Goal: Information Seeking & Learning: Learn about a topic

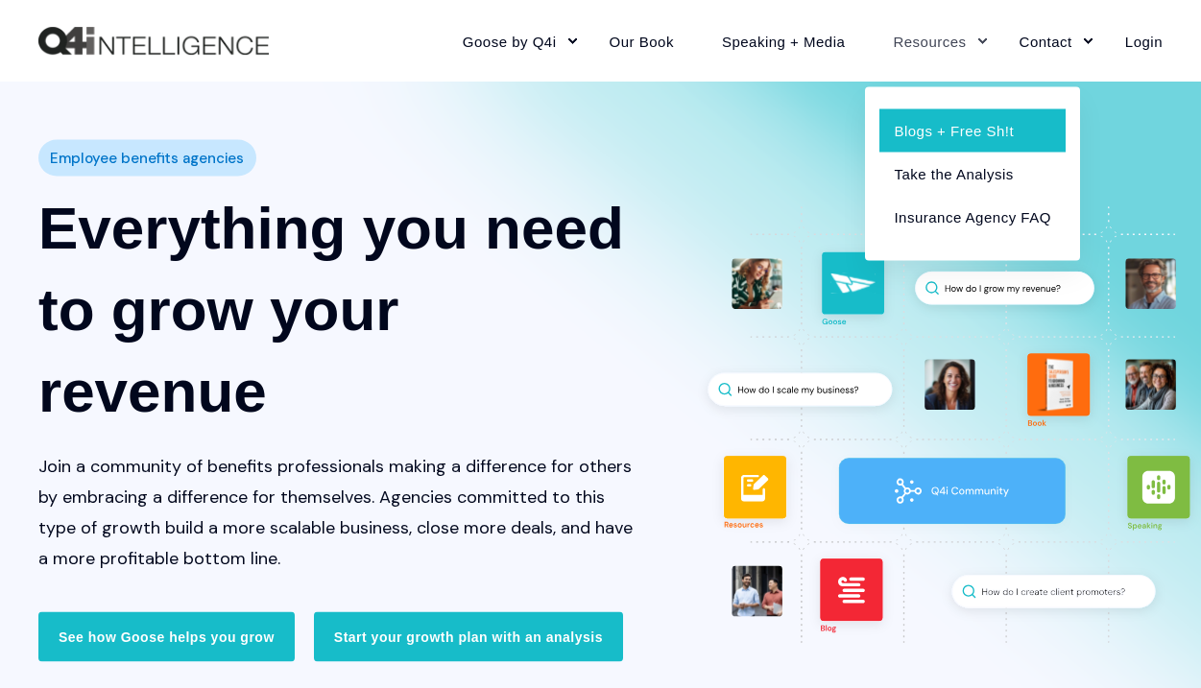
click at [939, 136] on link "Blogs + Free Sh!t" at bounding box center [971, 129] width 185 height 43
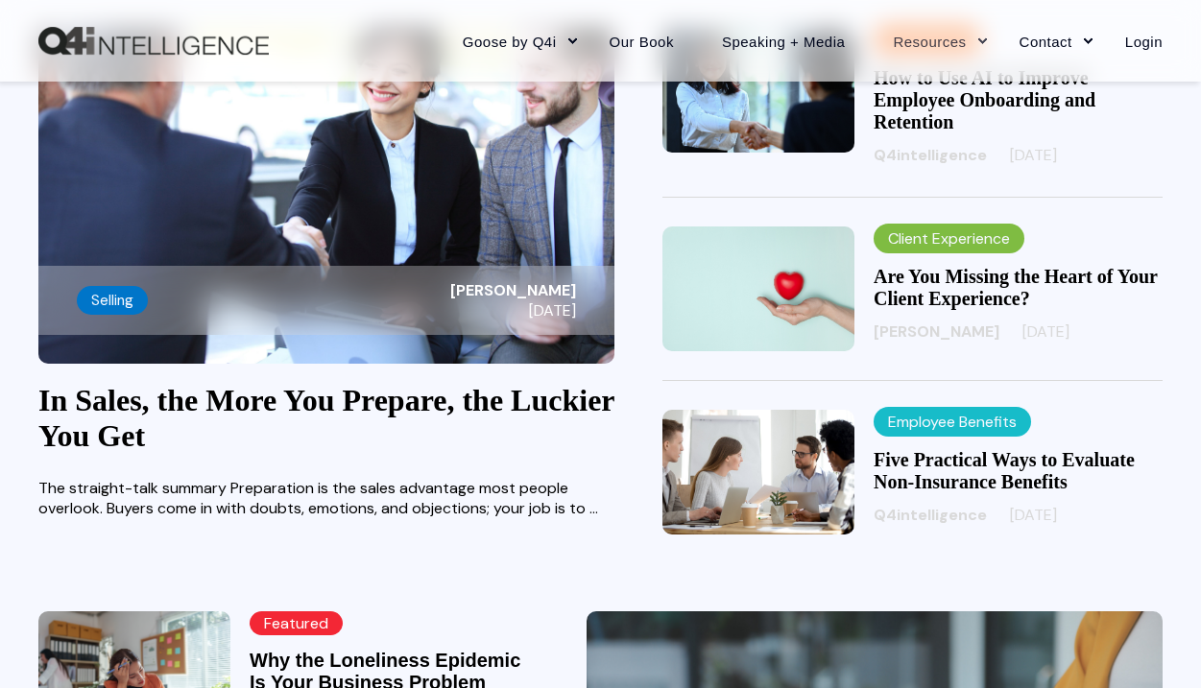
scroll to position [513, 0]
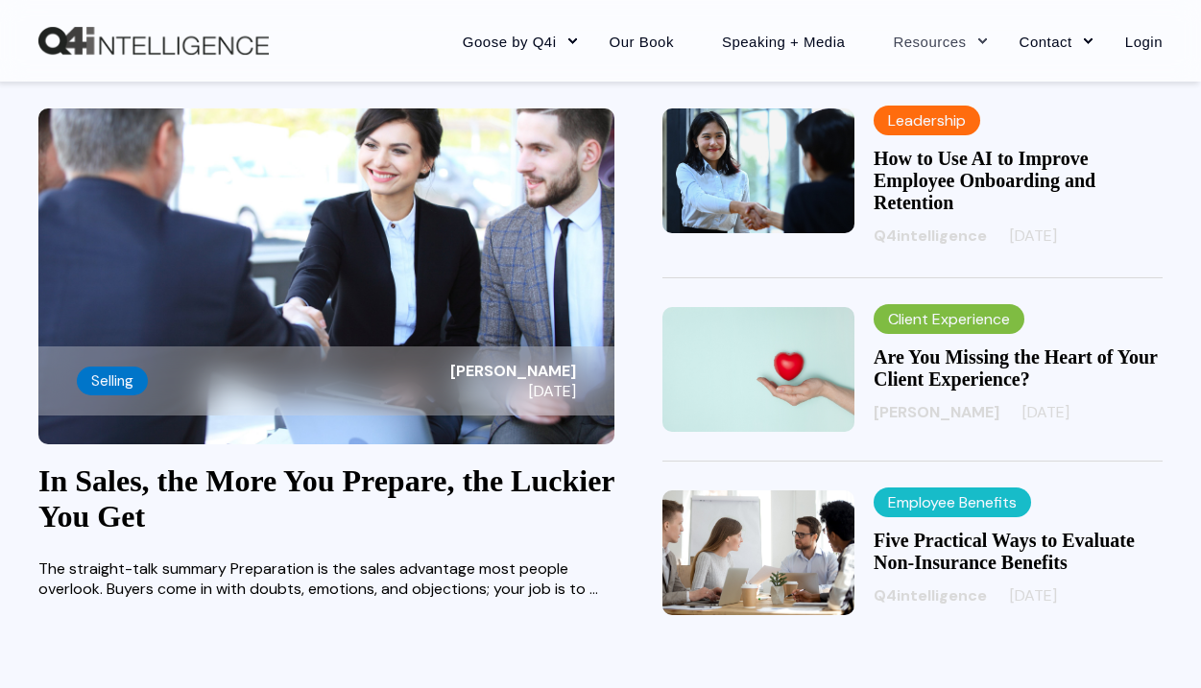
click at [273, 486] on link "In Sales, the More You Prepare, the Luckier You Get" at bounding box center [326, 499] width 576 height 70
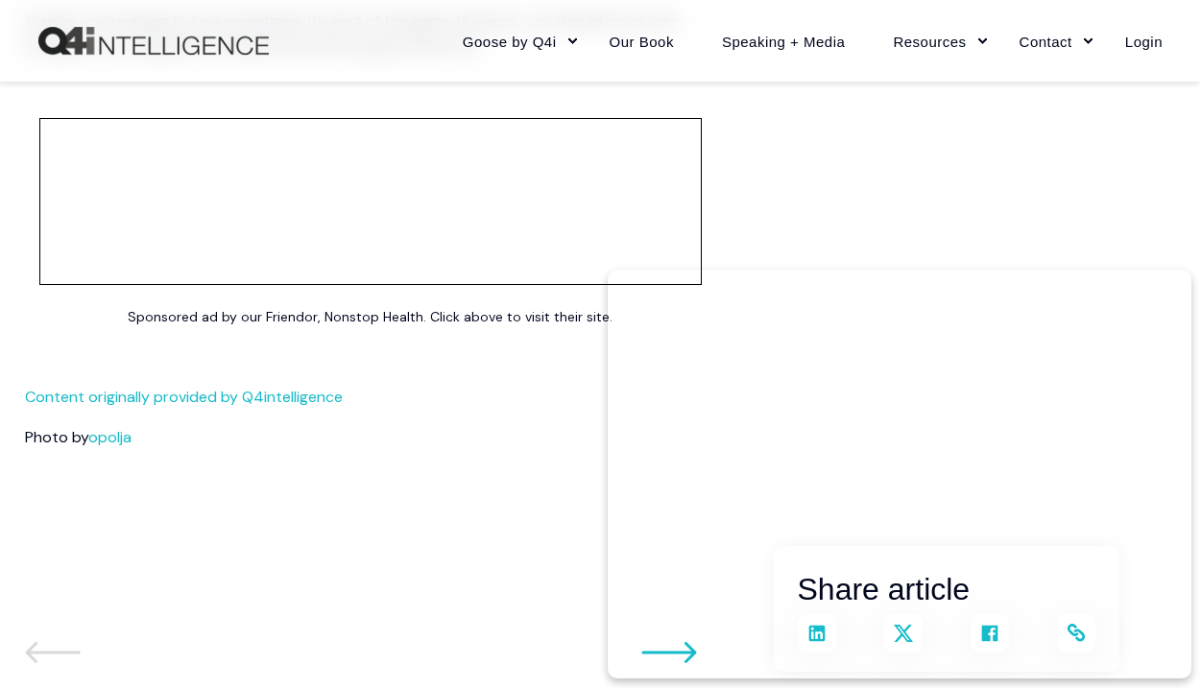
scroll to position [3868, 0]
